Goal: Task Accomplishment & Management: Use online tool/utility

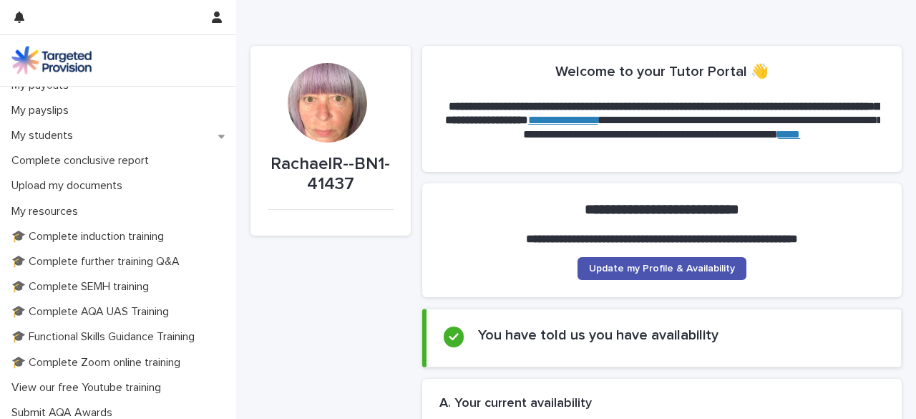
scroll to position [242, 0]
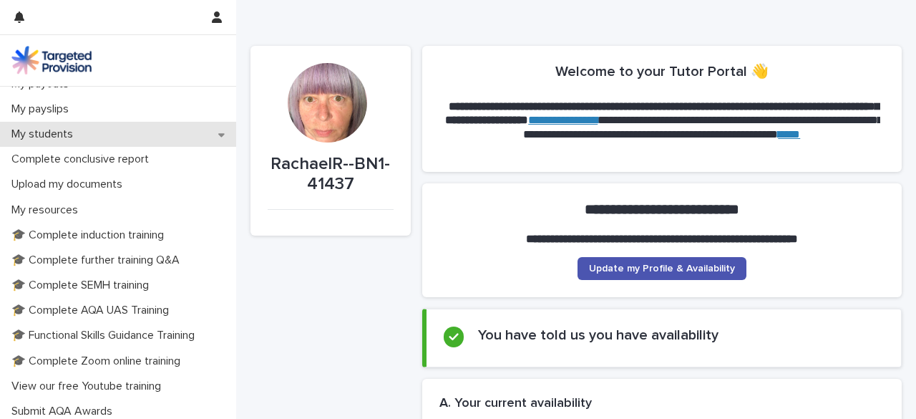
click at [218, 134] on icon at bounding box center [221, 135] width 6 height 4
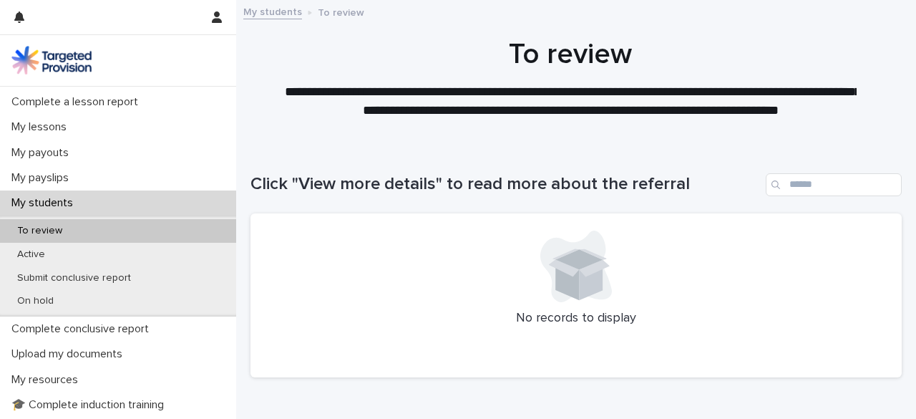
scroll to position [216, 0]
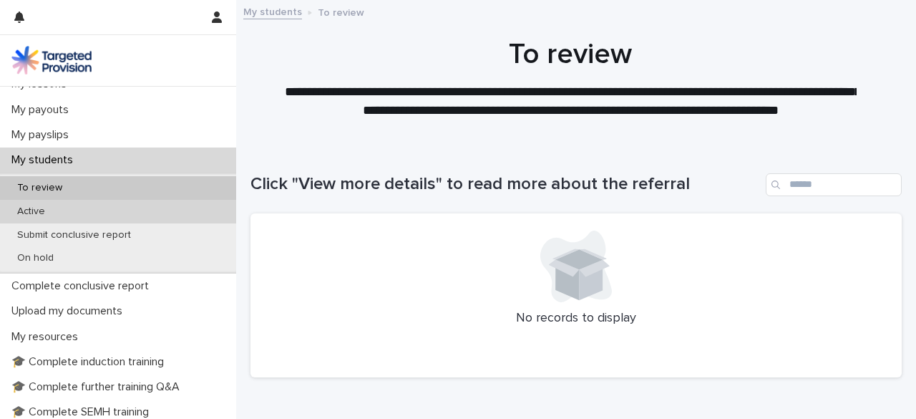
click at [35, 213] on p "Active" at bounding box center [31, 211] width 51 height 12
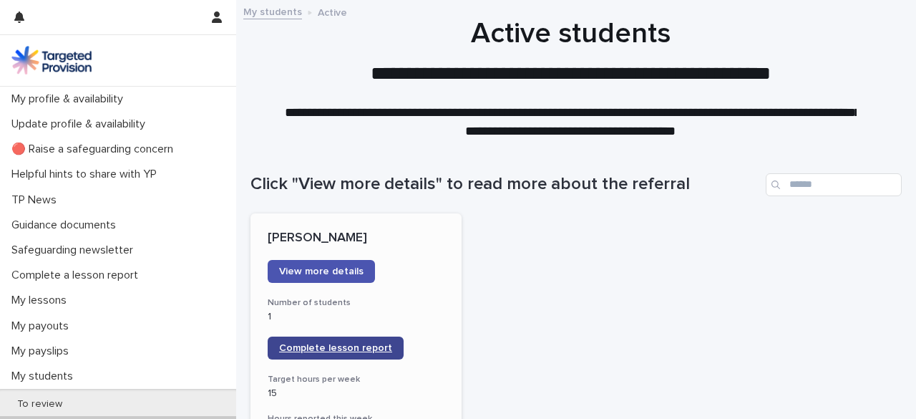
click at [362, 343] on span "Complete lesson report" at bounding box center [335, 348] width 113 height 10
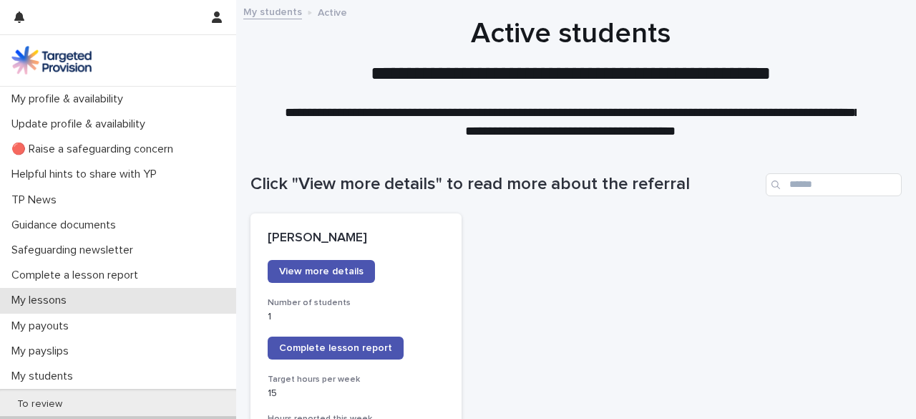
click at [7, 307] on p "My lessons" at bounding box center [42, 300] width 72 height 14
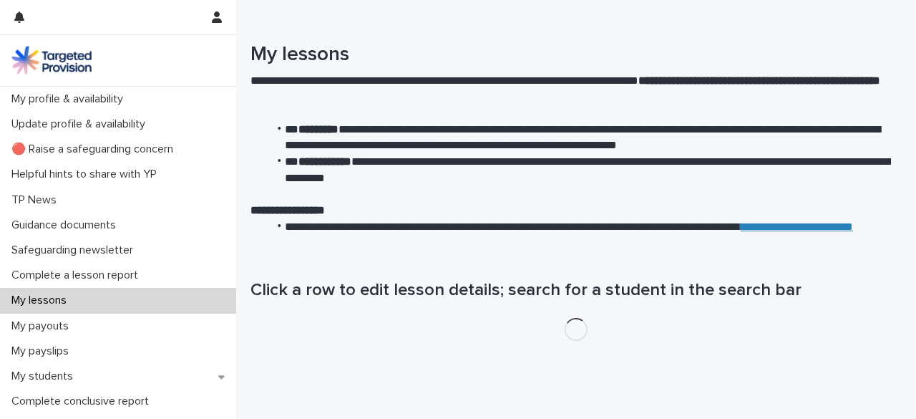
click at [37, 302] on p "My lessons" at bounding box center [42, 300] width 72 height 14
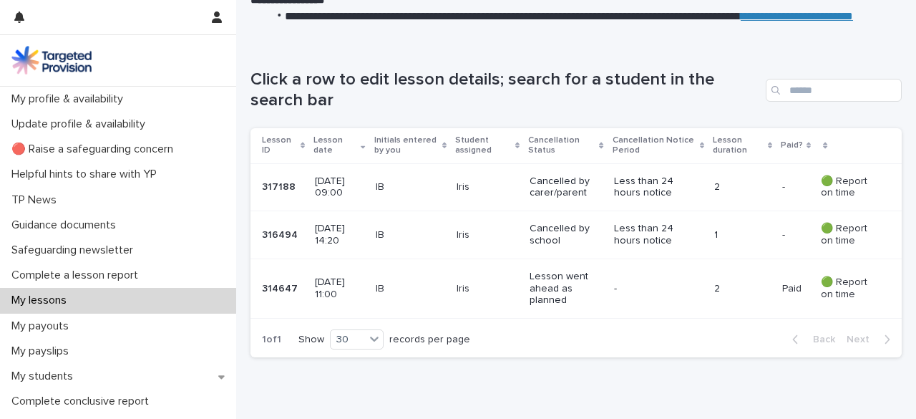
scroll to position [214, 0]
